Goal: Information Seeking & Learning: Learn about a topic

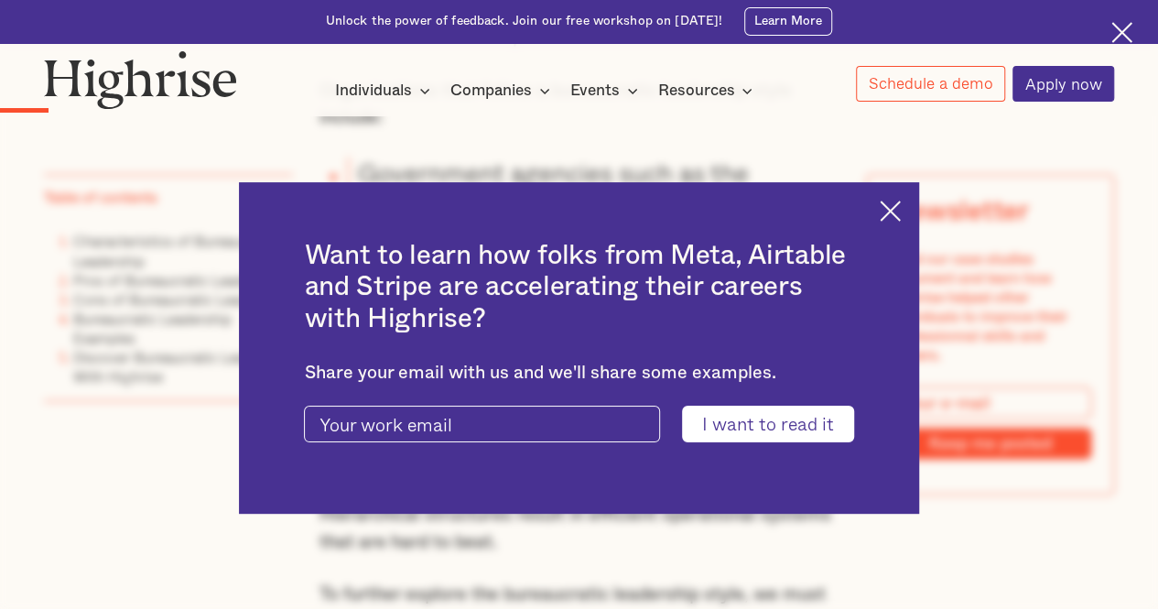
scroll to position [1496, 0]
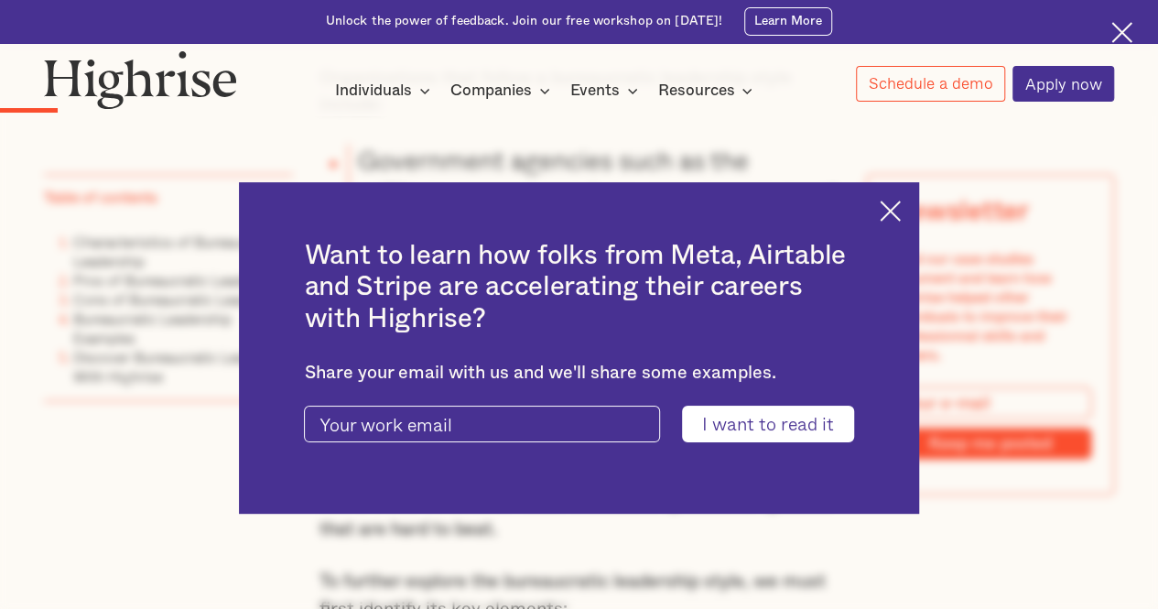
click at [899, 206] on img at bounding box center [890, 210] width 21 height 21
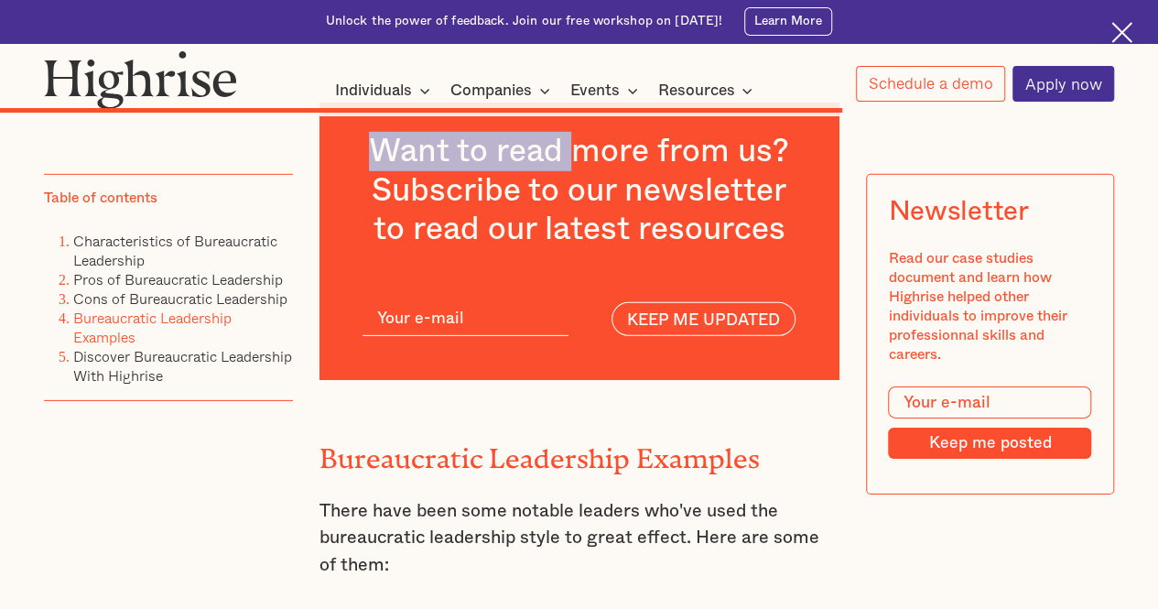
scroll to position [9463, 0]
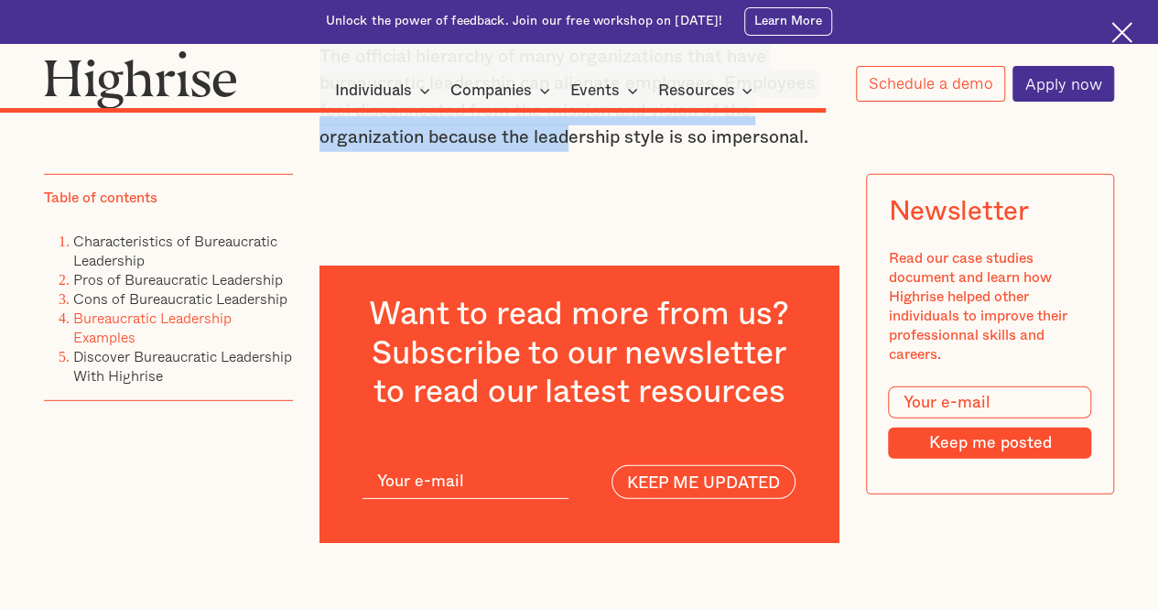
drag, startPoint x: 316, startPoint y: 395, endPoint x: 568, endPoint y: 244, distance: 293.1
copy div "Bureaucracy is often the butt of many jokes about inefficiency and poor managem…"
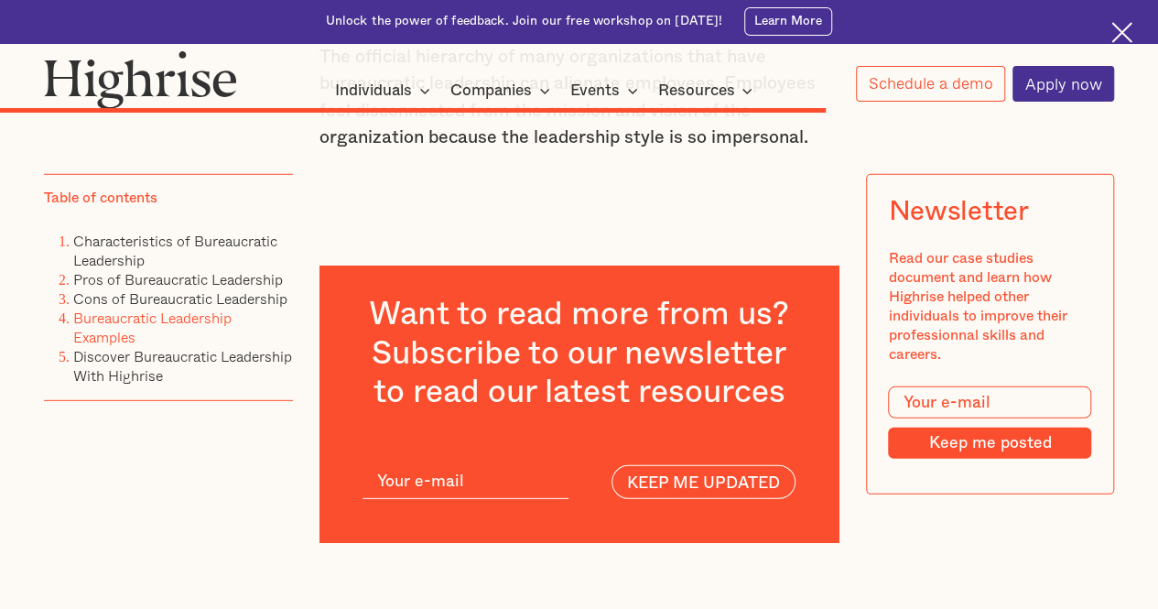
click at [631, 205] on p "‍" at bounding box center [579, 191] width 520 height 27
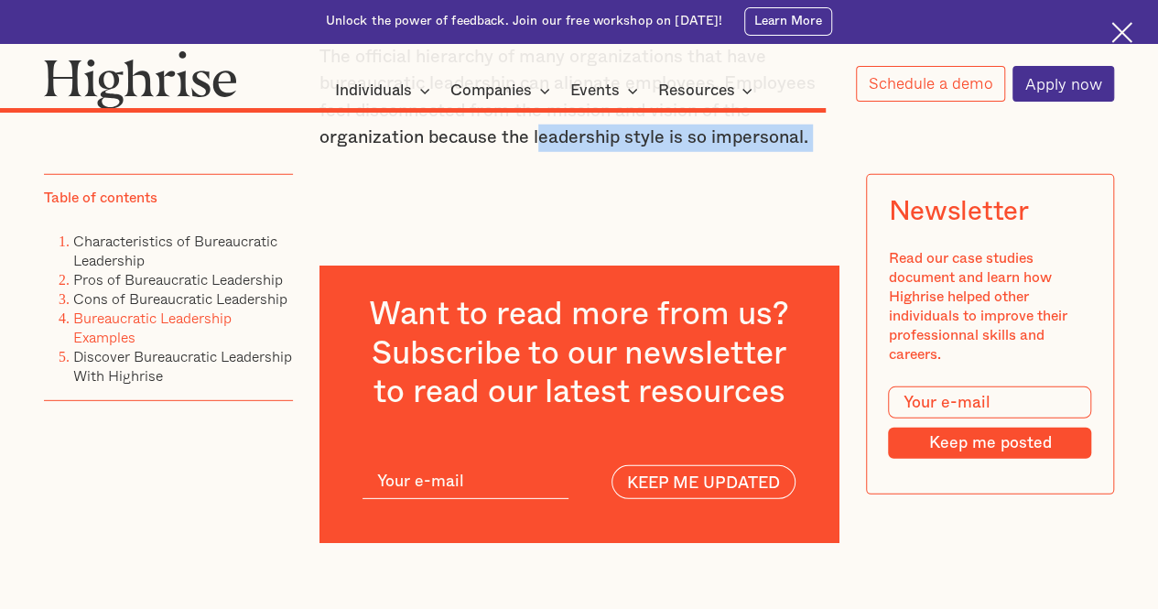
drag, startPoint x: 542, startPoint y: 237, endPoint x: 780, endPoint y: 246, distance: 238.2
copy div "eadership style is so impersonal. ‍"
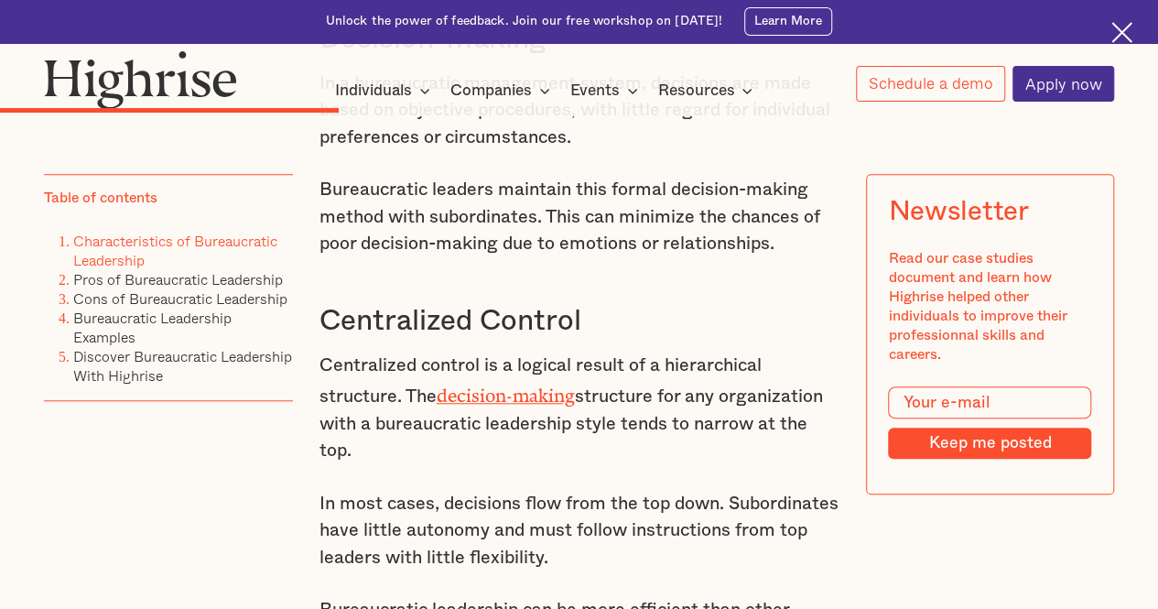
scroll to position [4324, 0]
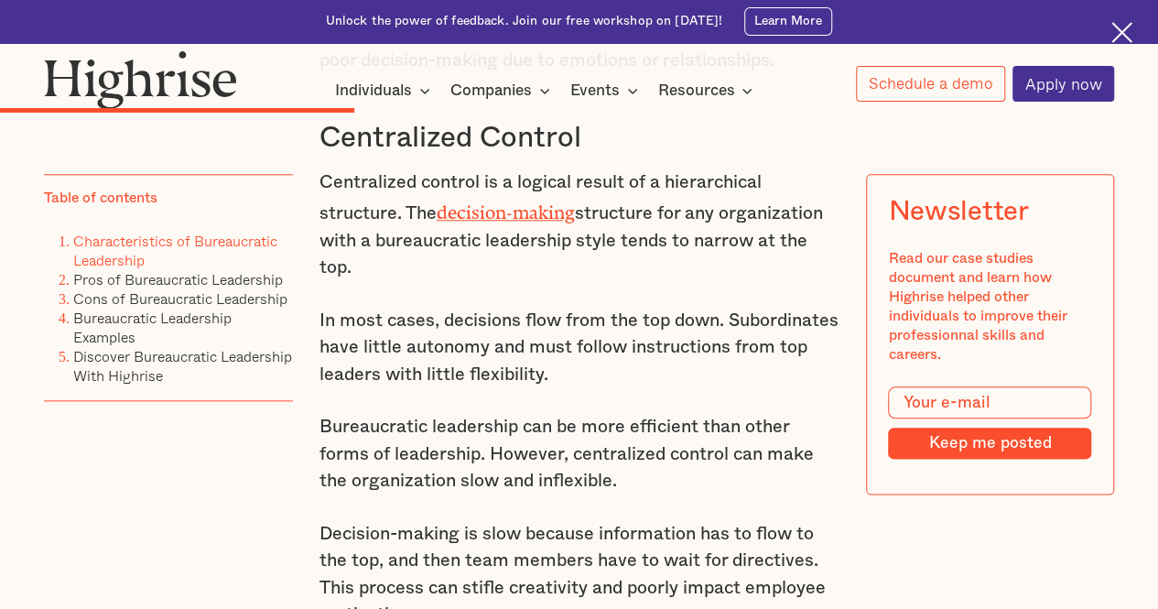
click at [1114, 39] on img at bounding box center [1121, 32] width 21 height 21
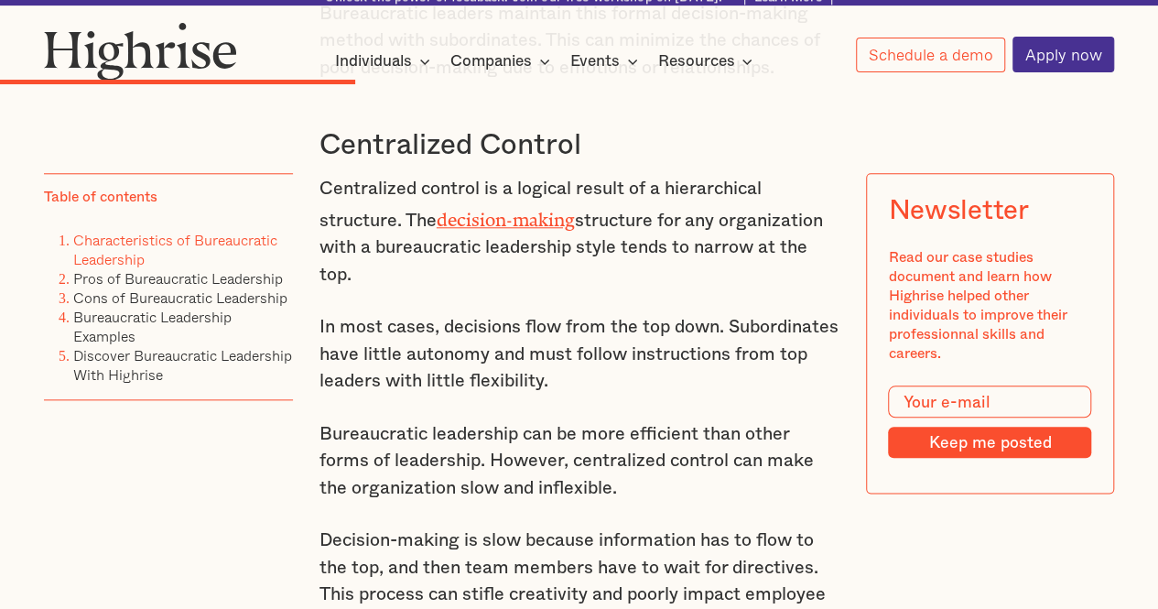
scroll to position [4280, 0]
